Goal: Task Accomplishment & Management: Use online tool/utility

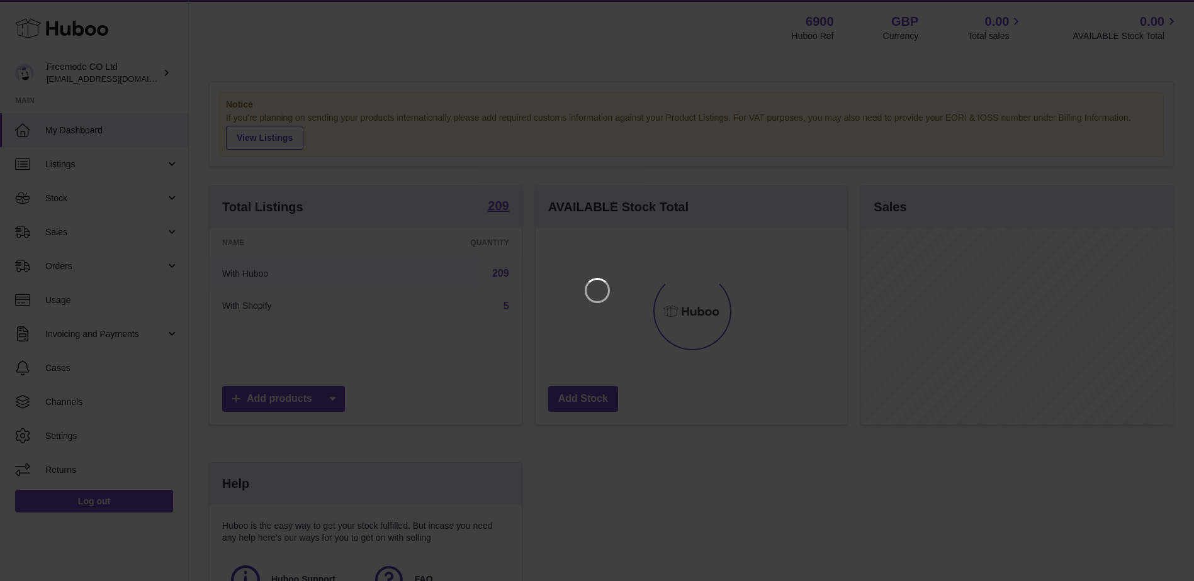
scroll to position [196, 315]
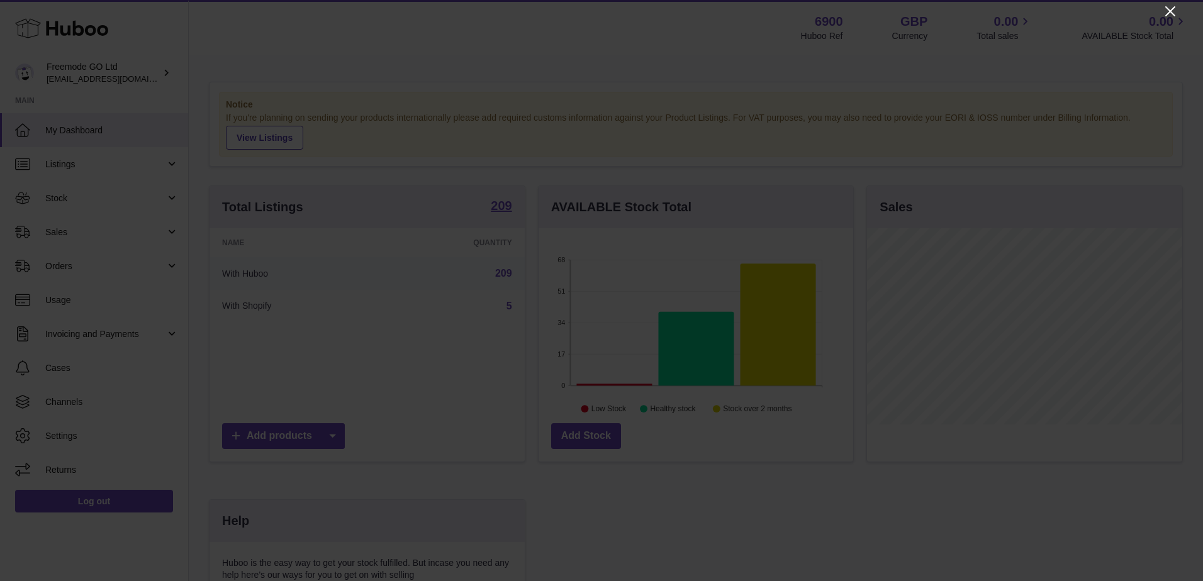
click at [1167, 12] on icon "Close" at bounding box center [1170, 11] width 15 height 15
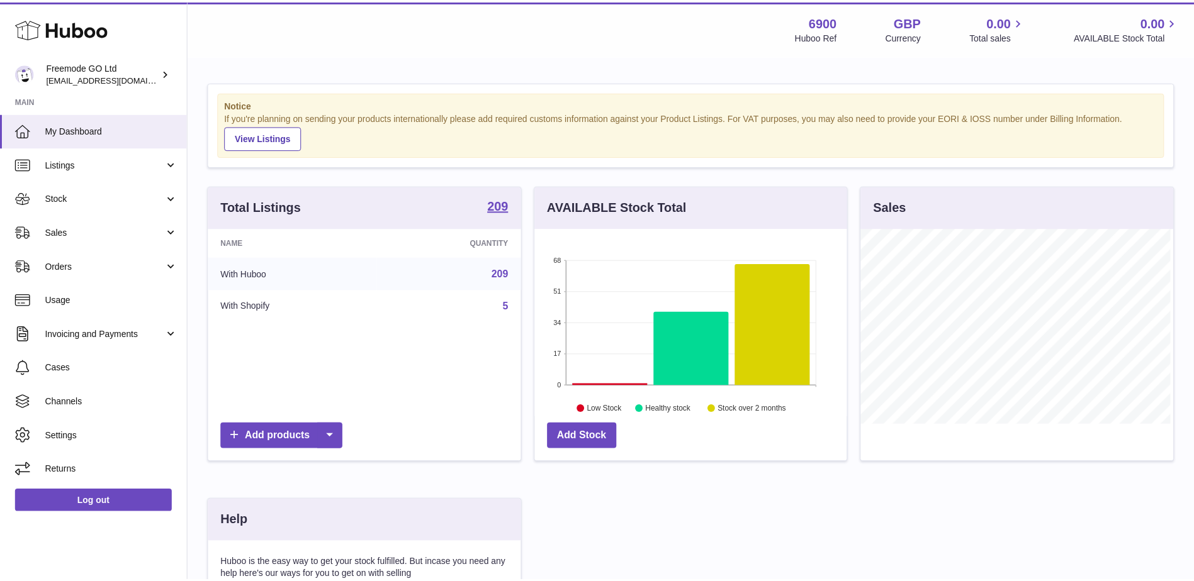
scroll to position [629052, 628936]
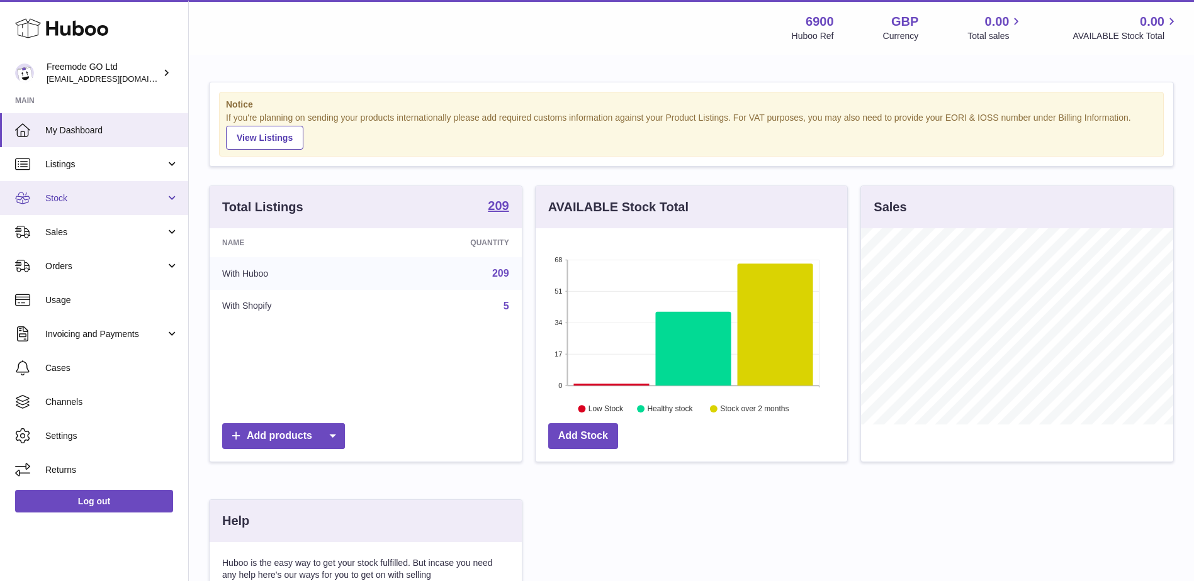
click at [97, 203] on span "Stock" at bounding box center [105, 199] width 120 height 12
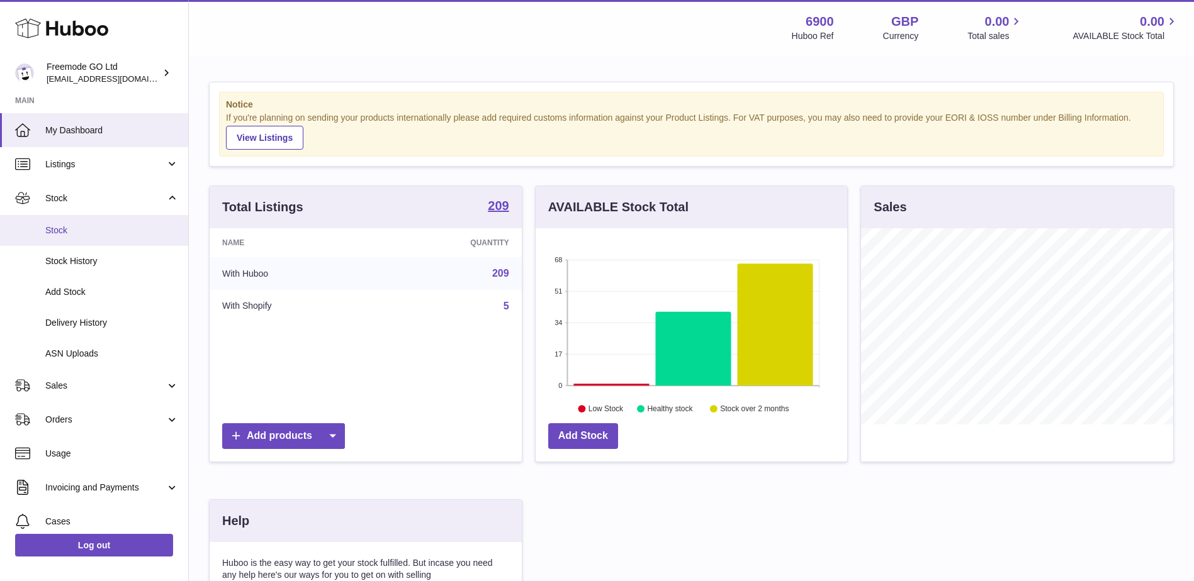
click at [91, 230] on span "Stock" at bounding box center [111, 231] width 133 height 12
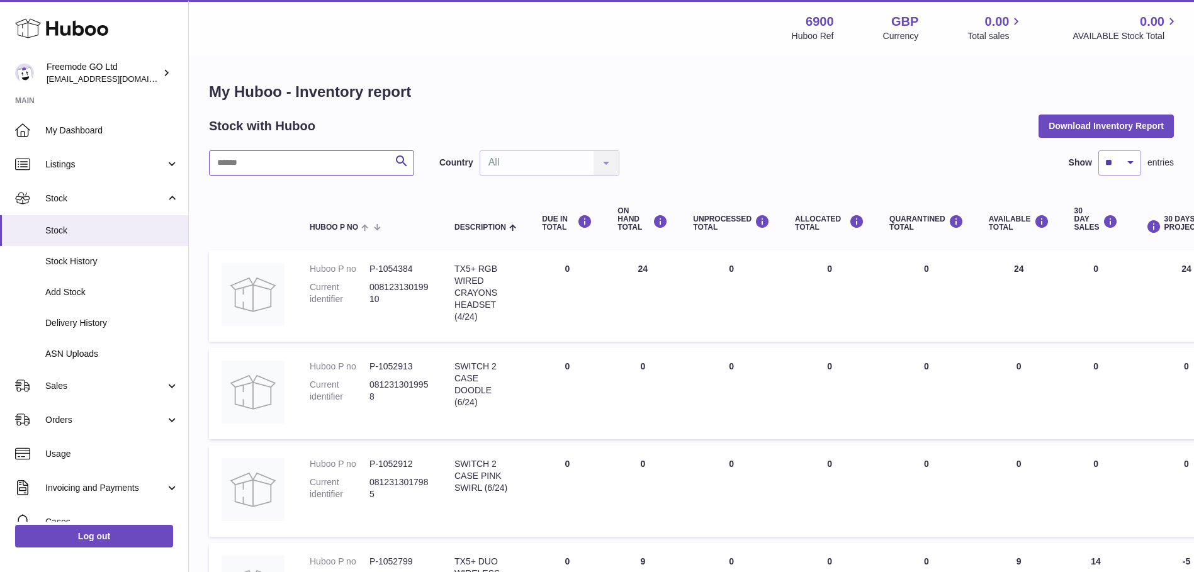
click at [328, 161] on input "text" at bounding box center [311, 162] width 205 height 25
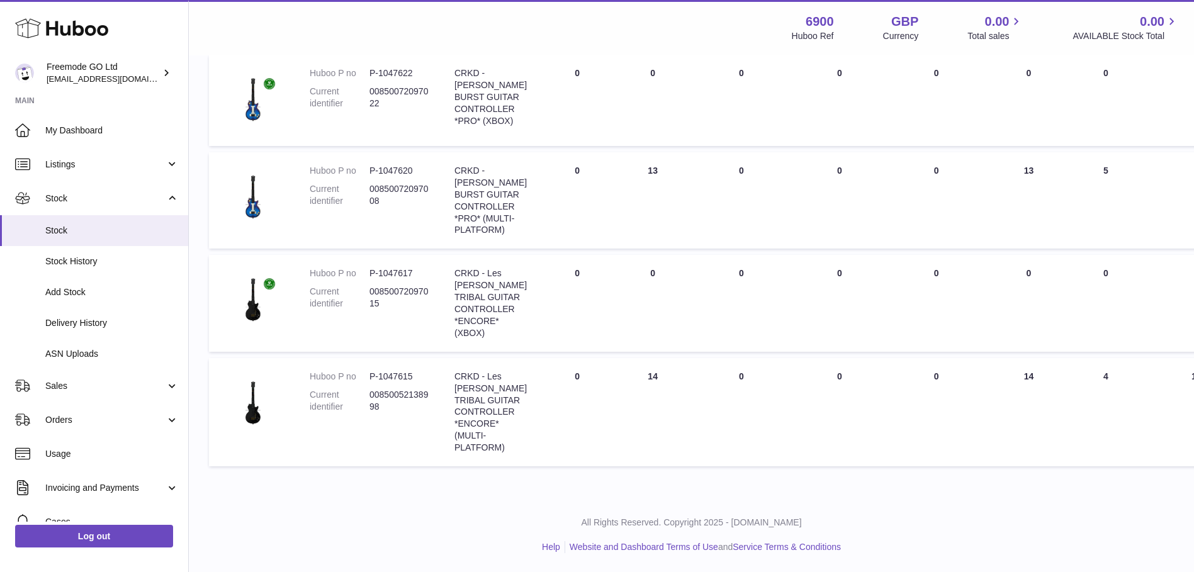
scroll to position [225, 0]
type input "******"
